Goal: Task Accomplishment & Management: Use online tool/utility

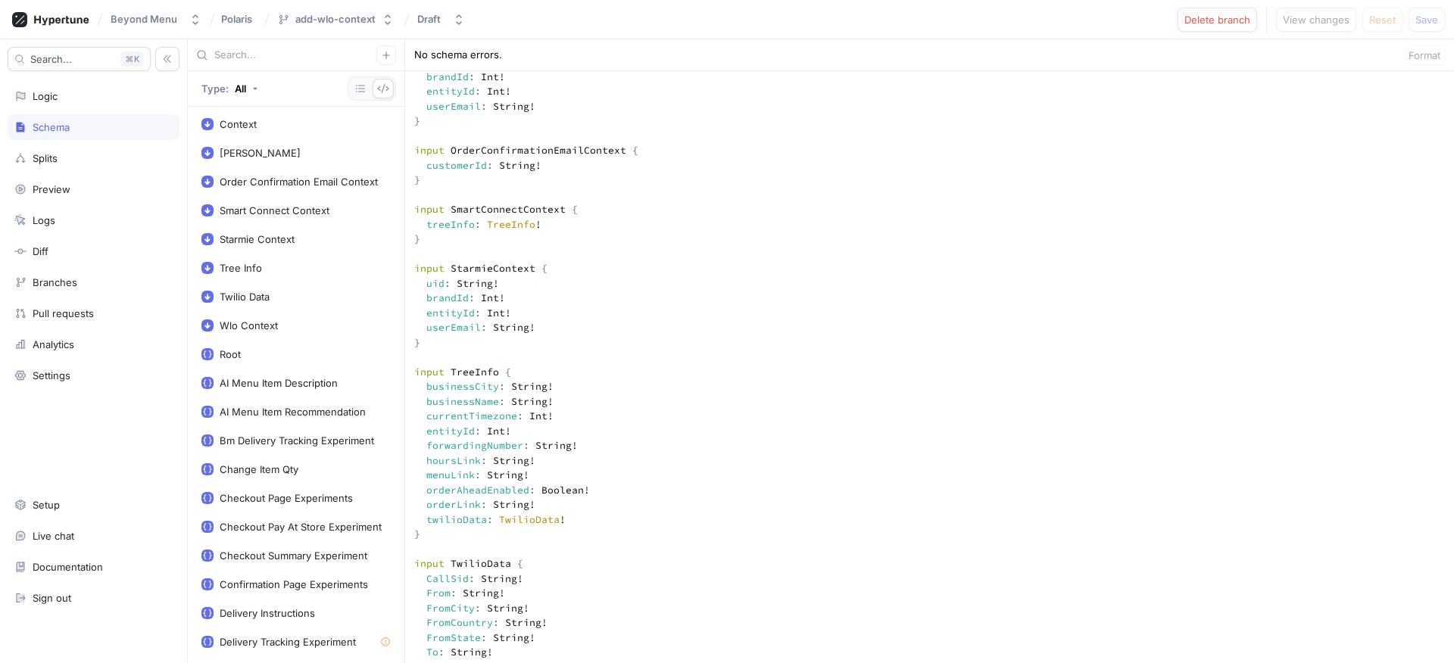
scroll to position [212, 0]
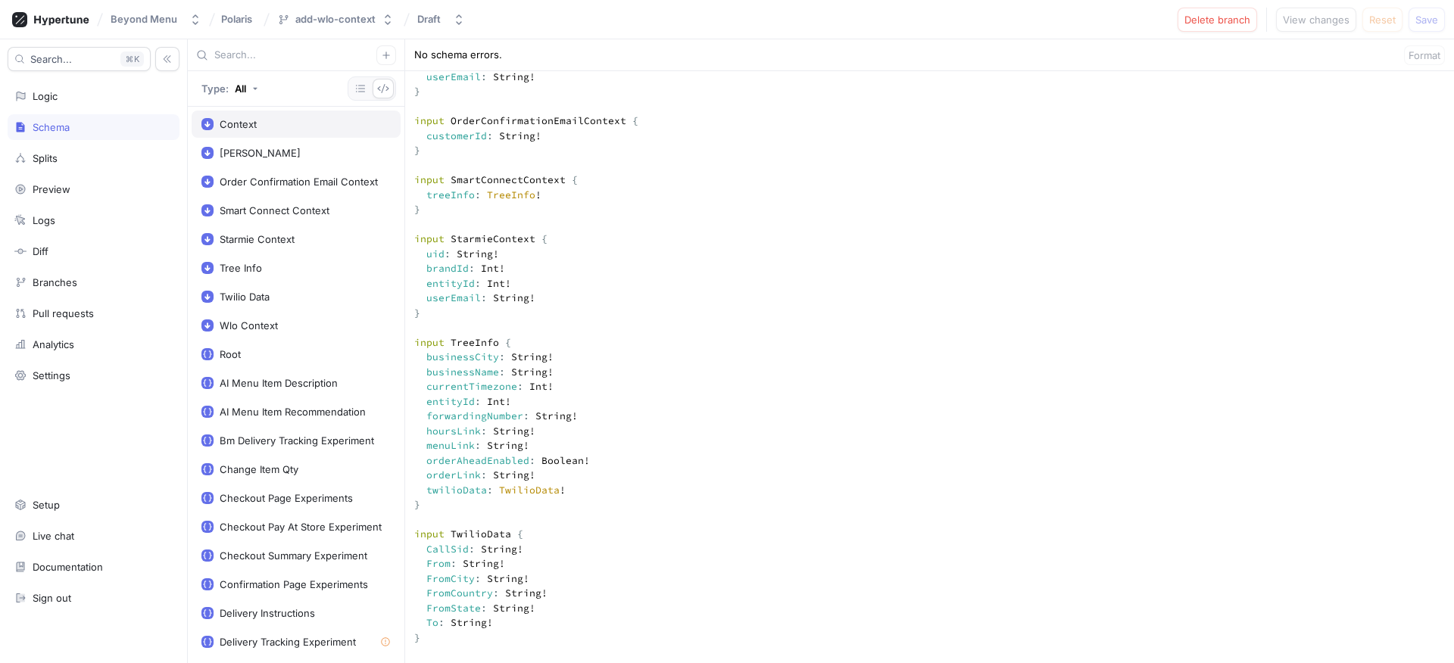
click at [234, 123] on div "Context" at bounding box center [238, 124] width 37 height 12
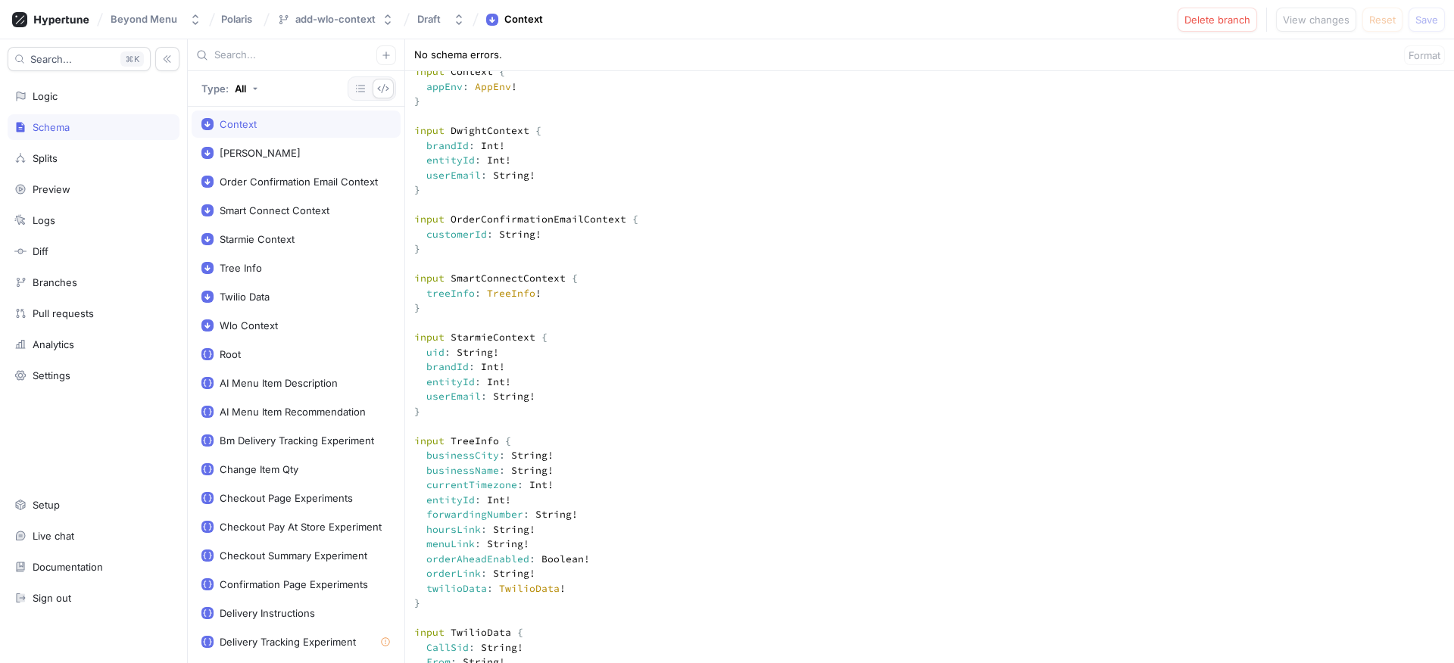
scroll to position [109, 0]
click at [235, 125] on div "Context" at bounding box center [238, 124] width 37 height 12
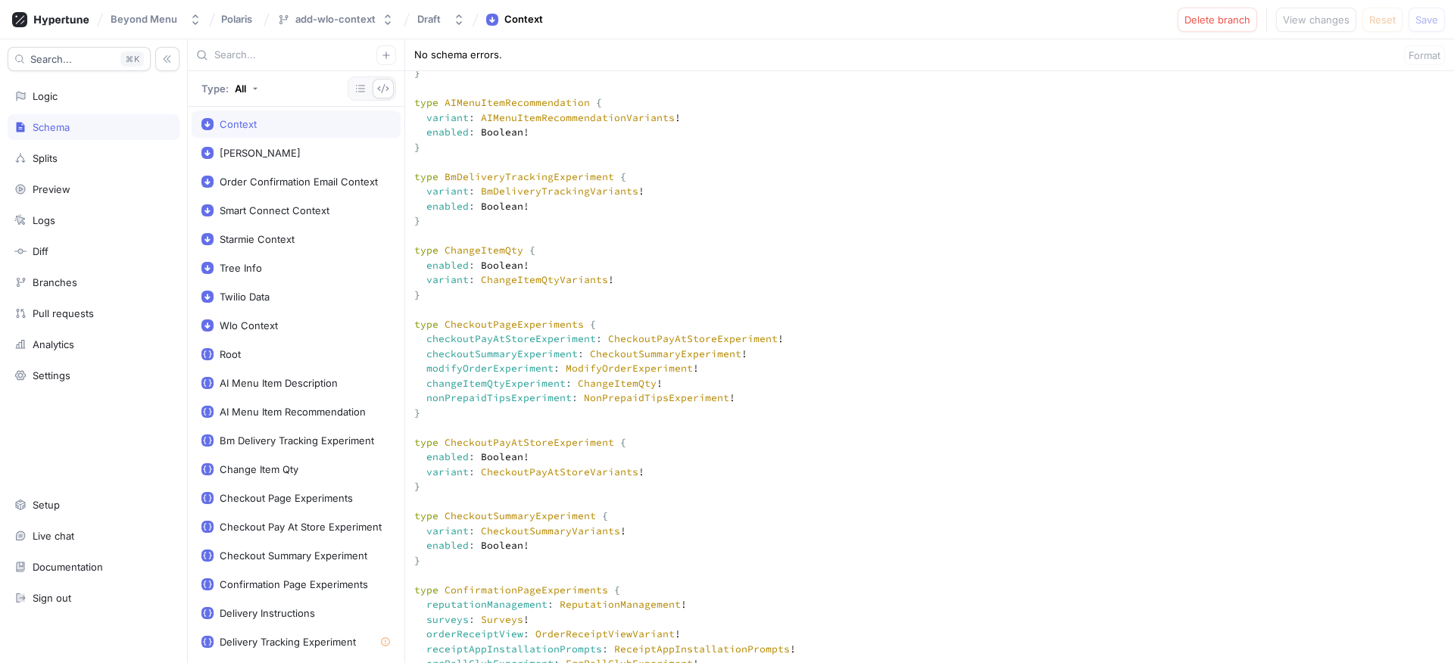
scroll to position [789, 0]
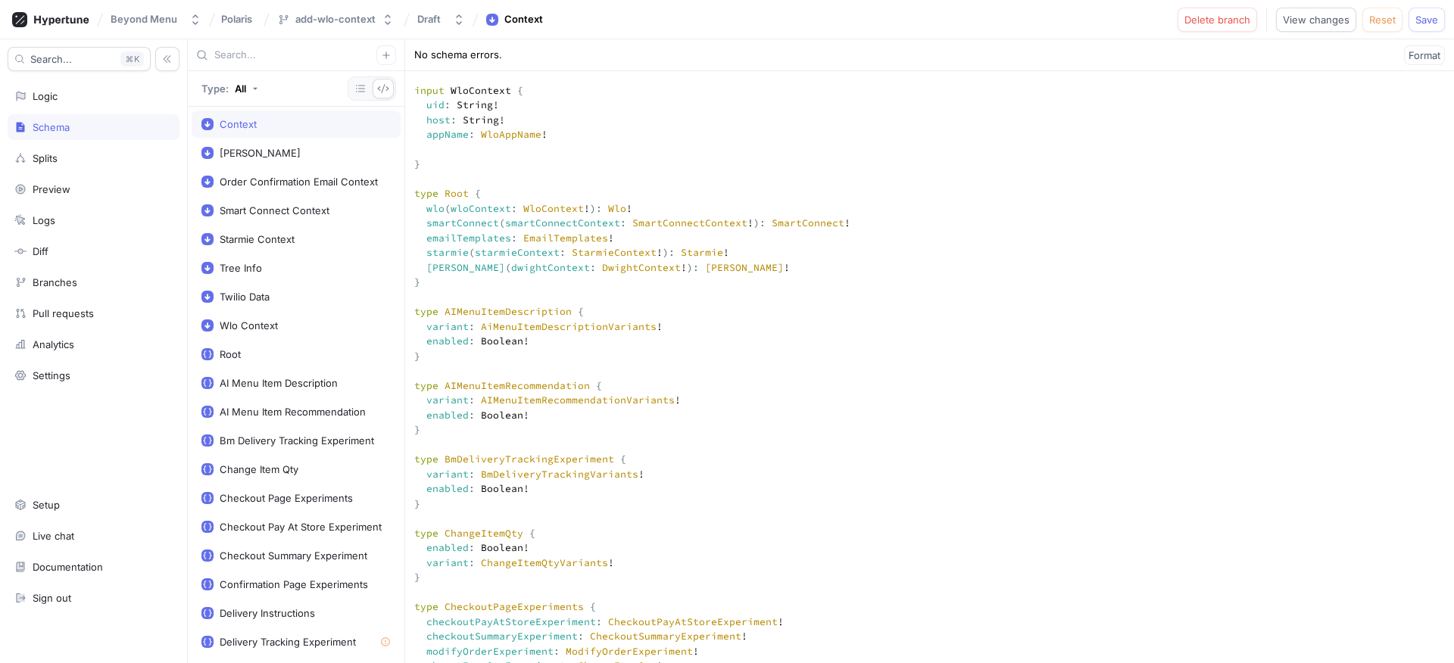
paste textarea "brandId: Int! entityId: Int!"
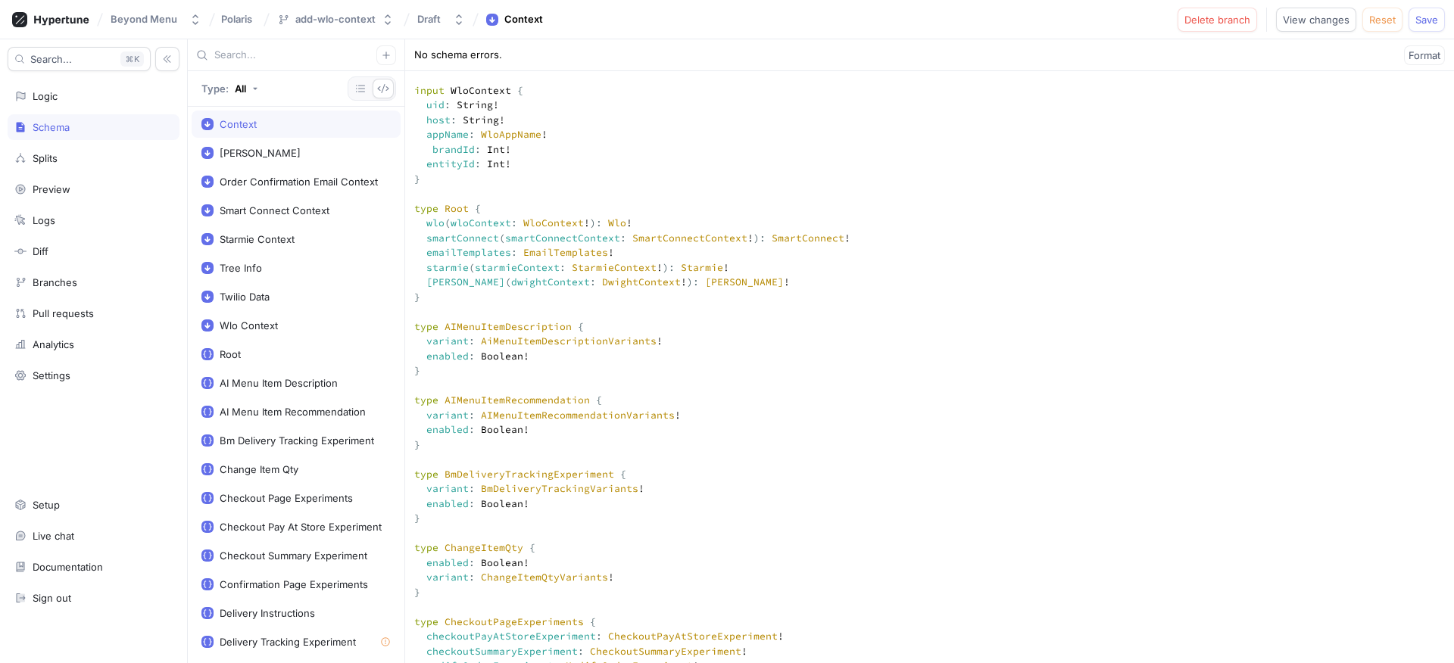
type textarea "input Context { appEnv: AppEnv! } input DwightContext { brandId: Int! entityId:…"
click at [1404, 51] on button "Format" at bounding box center [1424, 55] width 41 height 20
click at [1439, 25] on button "Save" at bounding box center [1426, 20] width 36 height 24
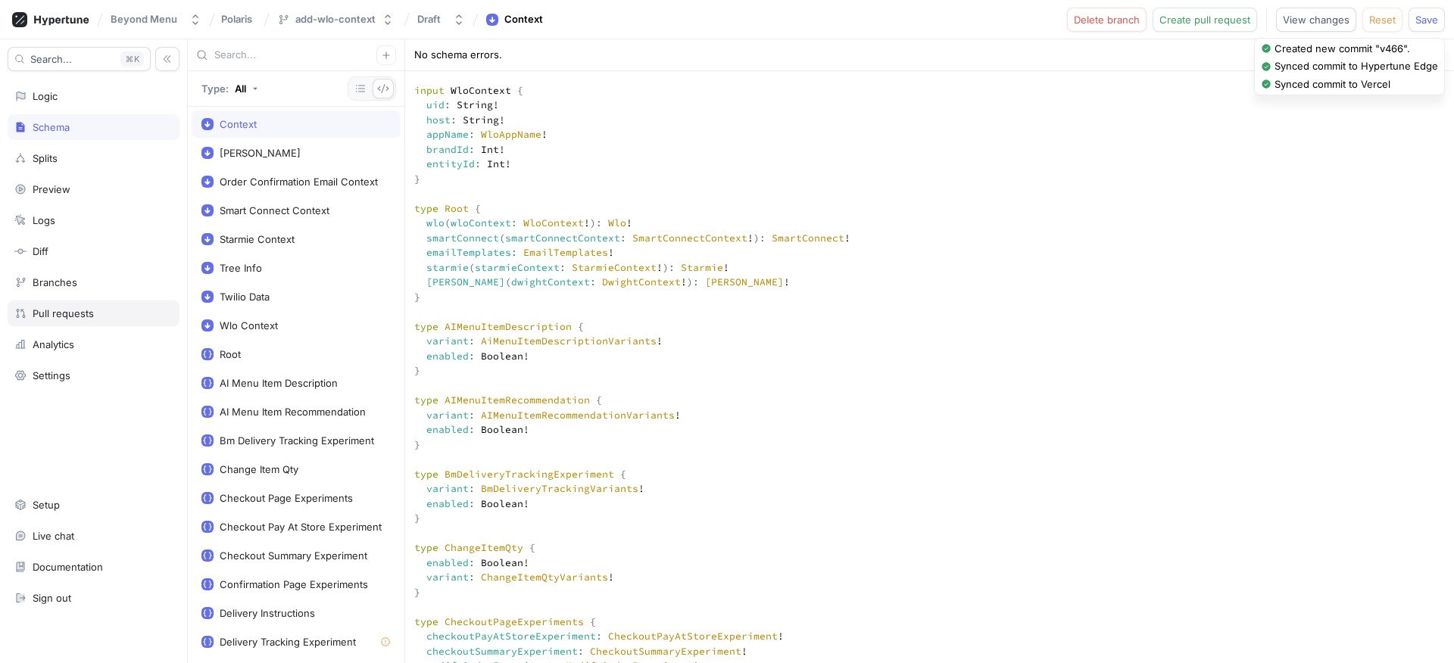
click at [83, 319] on div "Pull requests" at bounding box center [94, 314] width 172 height 26
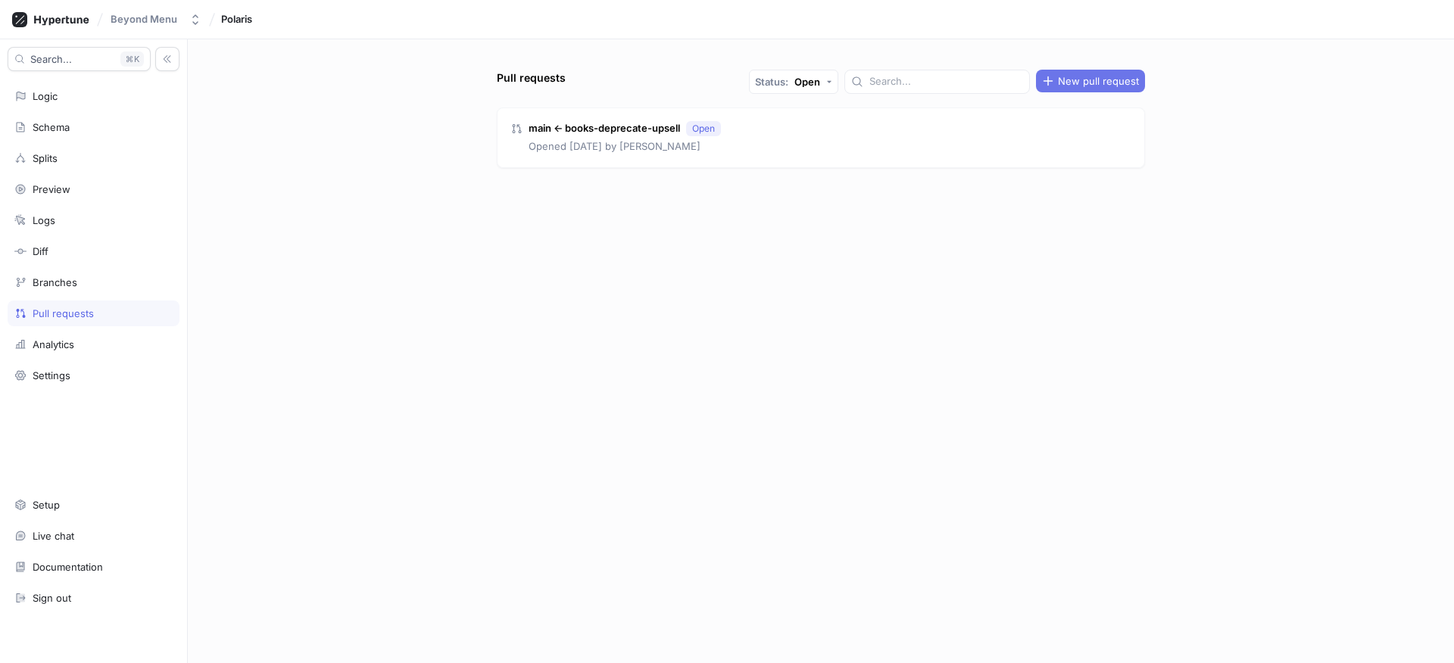
click at [1062, 79] on span "New pull request" at bounding box center [1098, 80] width 81 height 9
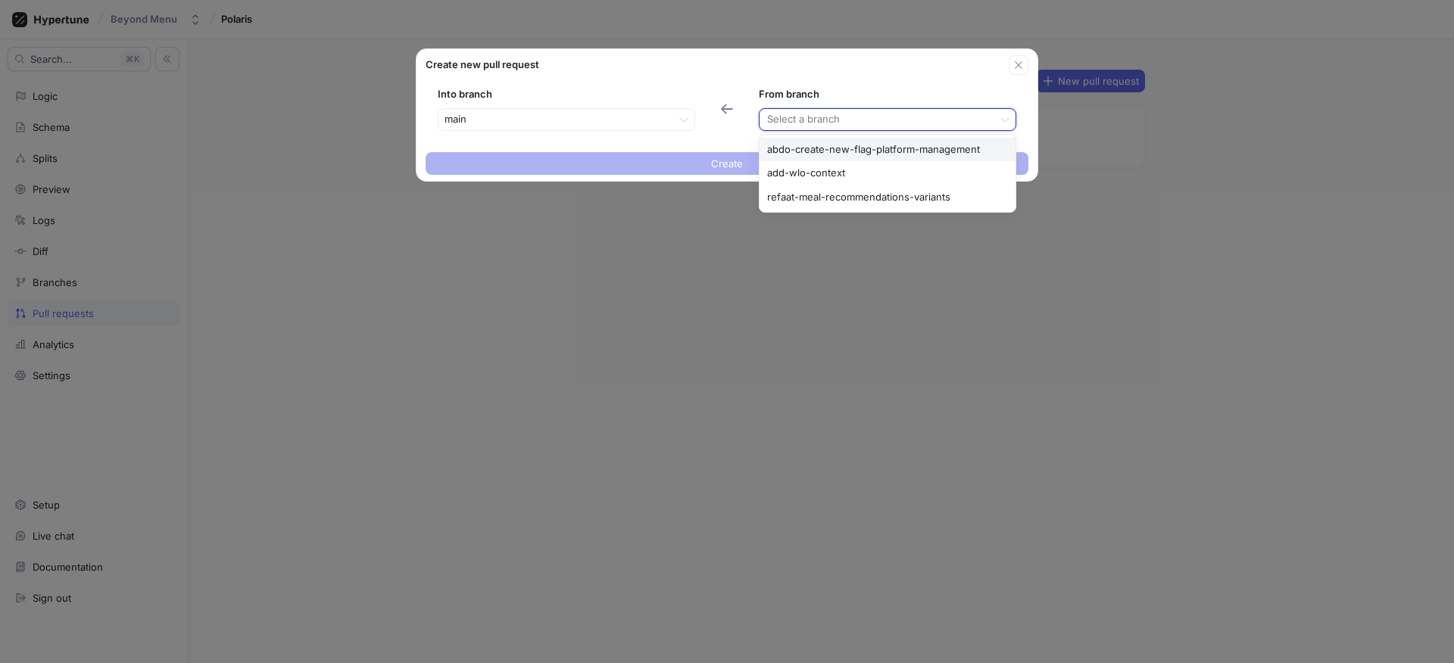
click at [815, 119] on div at bounding box center [875, 120] width 221 height 18
click at [822, 171] on div "add-wlo-context" at bounding box center [887, 173] width 256 height 24
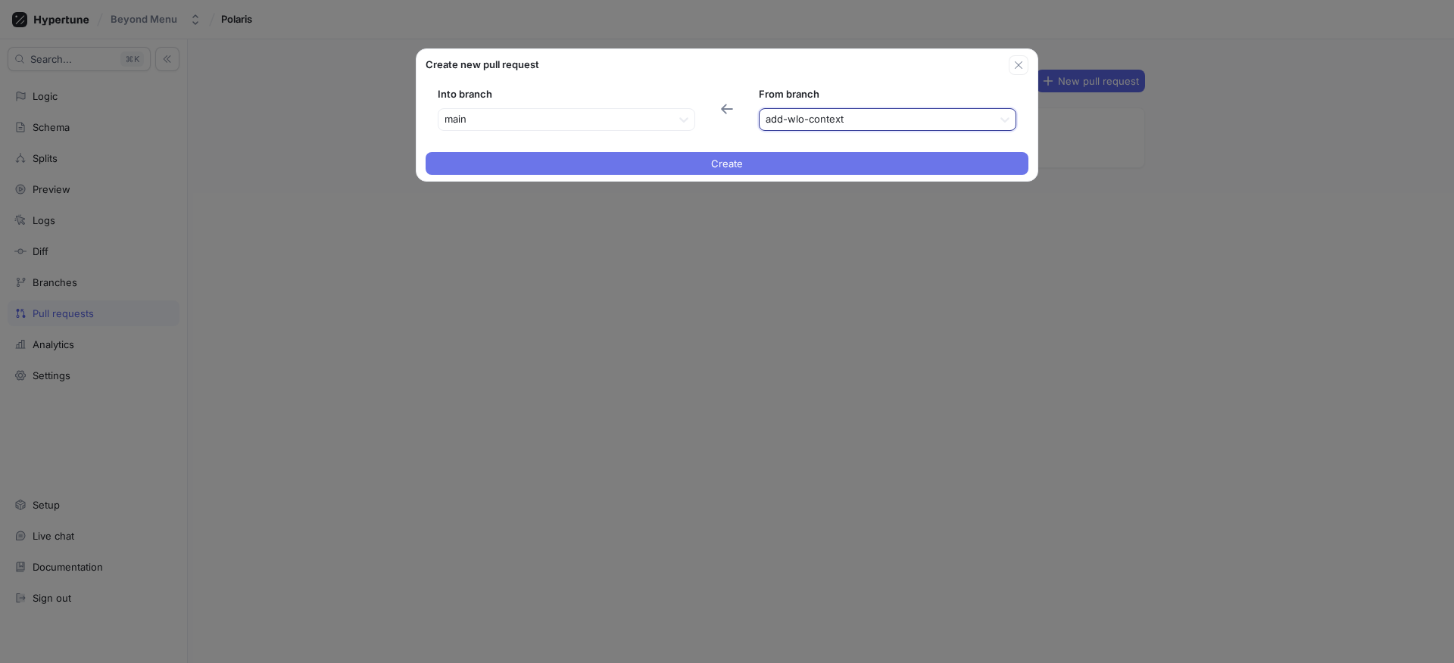
click at [669, 166] on button "Create" at bounding box center [726, 163] width 603 height 23
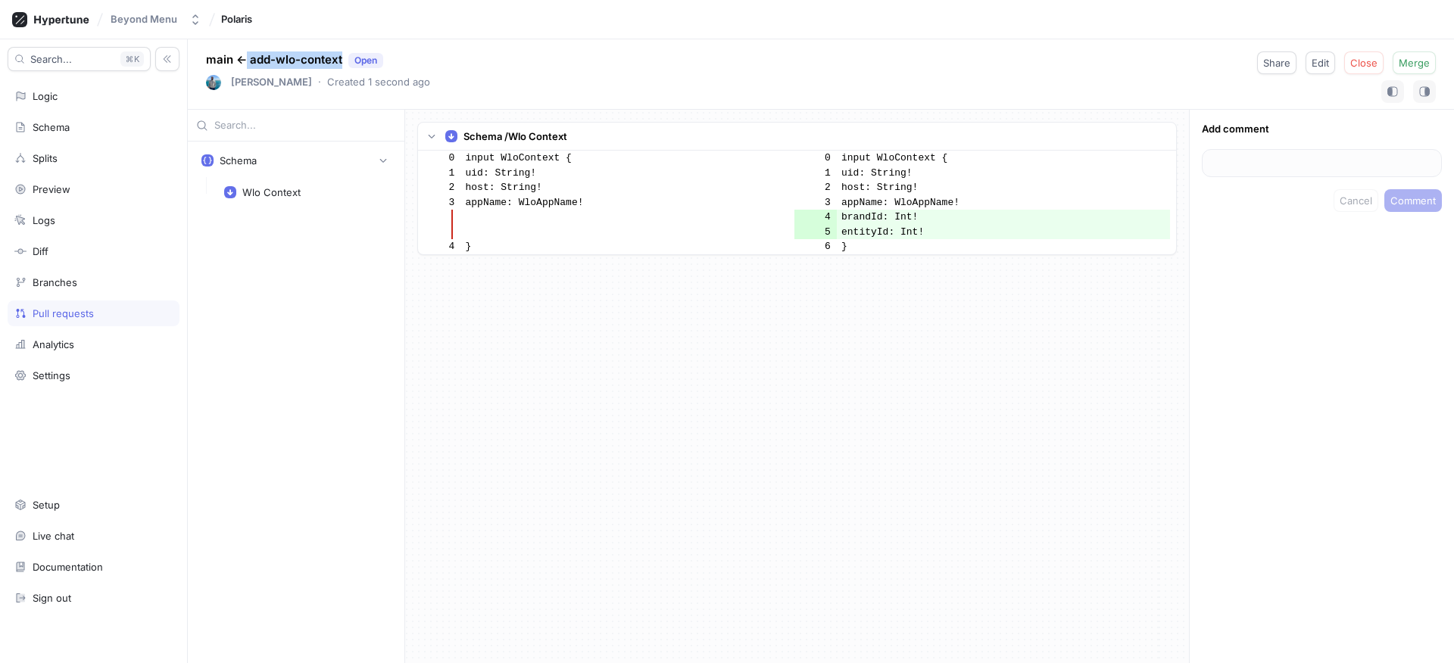
drag, startPoint x: 341, startPoint y: 57, endPoint x: 246, endPoint y: 60, distance: 94.7
click at [246, 60] on p "main ← add-wlo-context Open" at bounding box center [294, 59] width 177 height 17
copy p "add-wlo-context"
